Goal: Browse casually

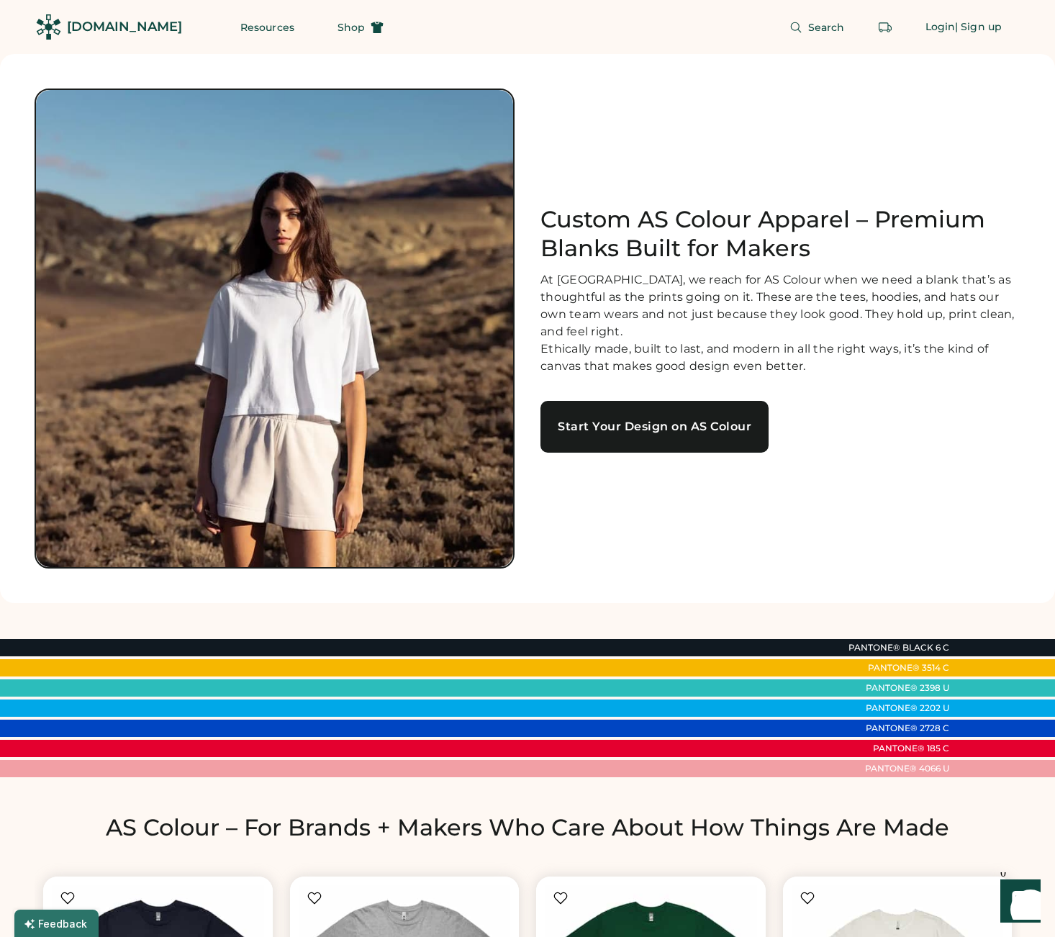
click at [428, 70] on div "Custom AS Colour Apparel – Premium Blanks Built for Makers At Rendered, we reac…" at bounding box center [527, 328] width 1055 height 549
click at [73, 27] on div "[DOMAIN_NAME]" at bounding box center [124, 27] width 115 height 18
